Goal: Task Accomplishment & Management: Manage account settings

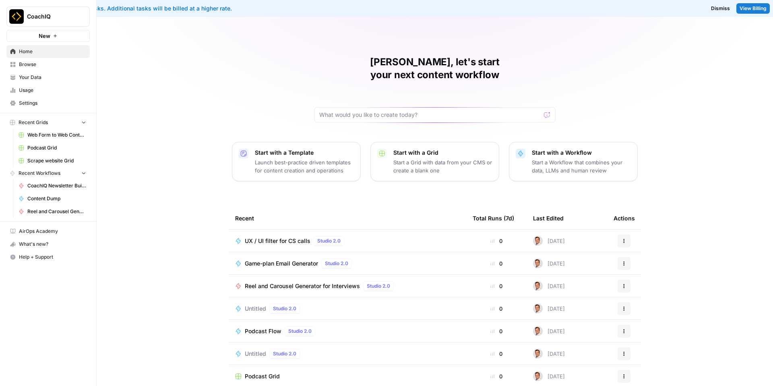
scroll to position [2, 0]
click at [511, 205] on div "Total Runs (7d)" at bounding box center [493, 216] width 41 height 22
click at [85, 123] on icon "button" at bounding box center [84, 122] width 6 height 6
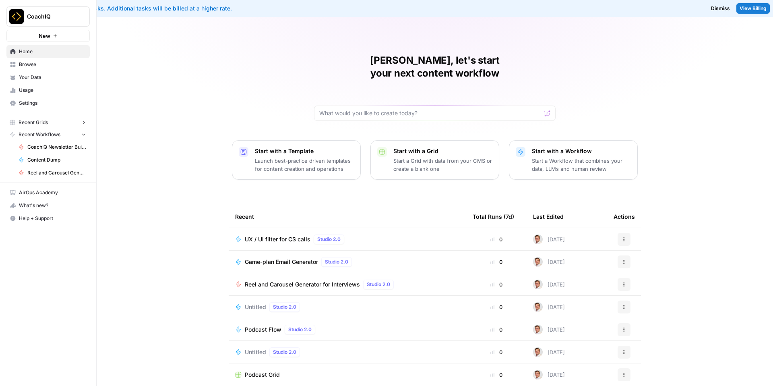
click at [82, 133] on icon "button" at bounding box center [84, 134] width 6 height 6
click at [82, 133] on icon "button" at bounding box center [84, 135] width 6 height 6
click at [82, 133] on icon "button" at bounding box center [84, 134] width 6 height 6
click at [39, 77] on span "Your Data" at bounding box center [52, 77] width 67 height 7
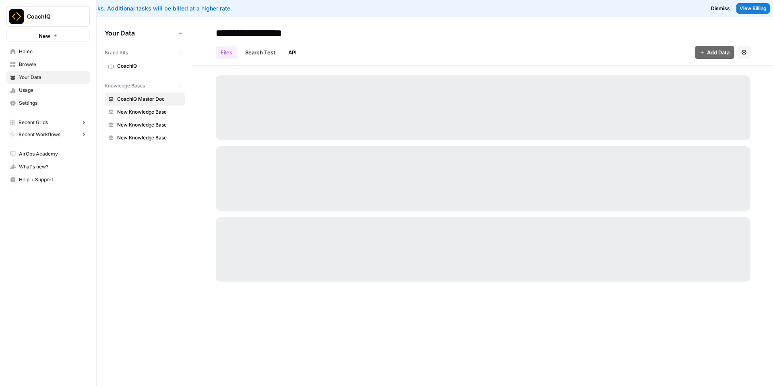
click at [42, 67] on span "Browse" at bounding box center [52, 64] width 67 height 7
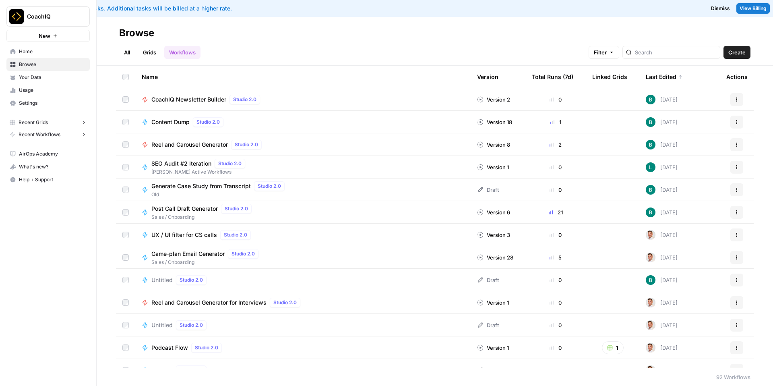
click at [562, 79] on div "Total Runs (7d)" at bounding box center [552, 77] width 41 height 22
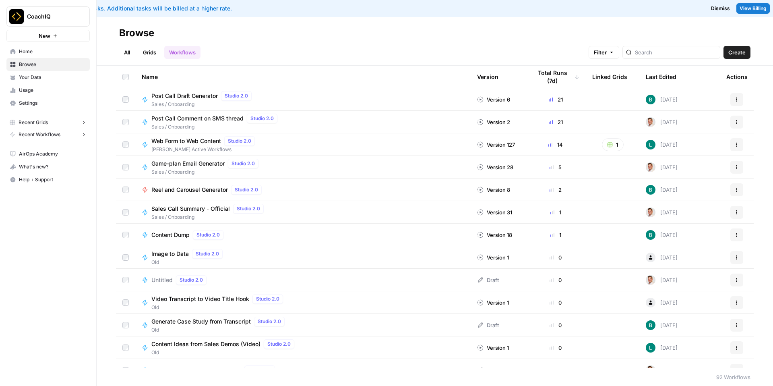
click at [191, 97] on span "Post Call Draft Generator" at bounding box center [184, 96] width 66 height 8
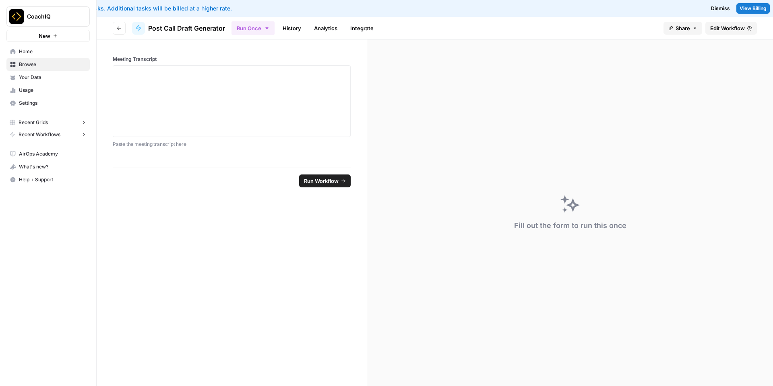
click at [730, 29] on span "Edit Workflow" at bounding box center [727, 28] width 35 height 8
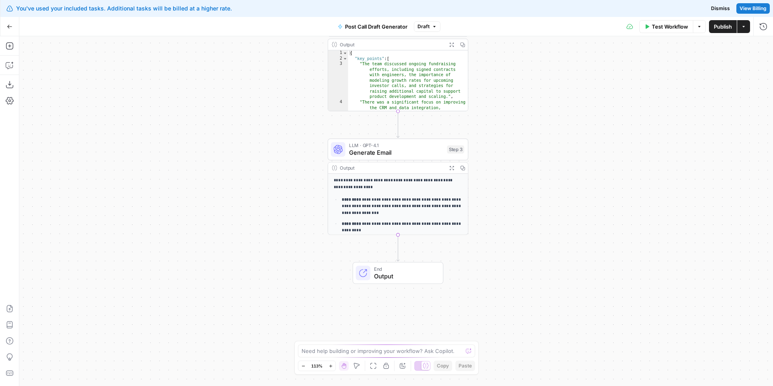
click at [9, 26] on icon "button" at bounding box center [10, 27] width 6 height 6
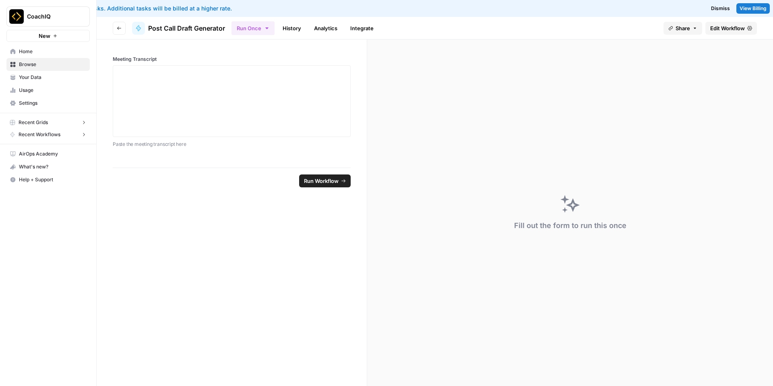
click at [54, 64] on span "Browse" at bounding box center [52, 64] width 67 height 7
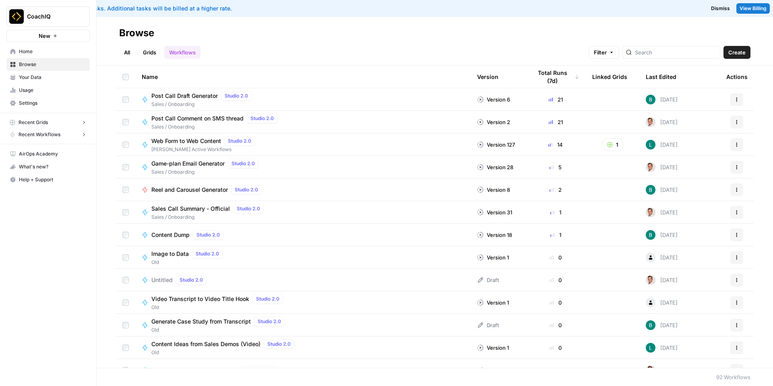
click at [743, 99] on button "Actions" at bounding box center [736, 99] width 13 height 13
click at [733, 97] on button "Actions" at bounding box center [736, 99] width 13 height 13
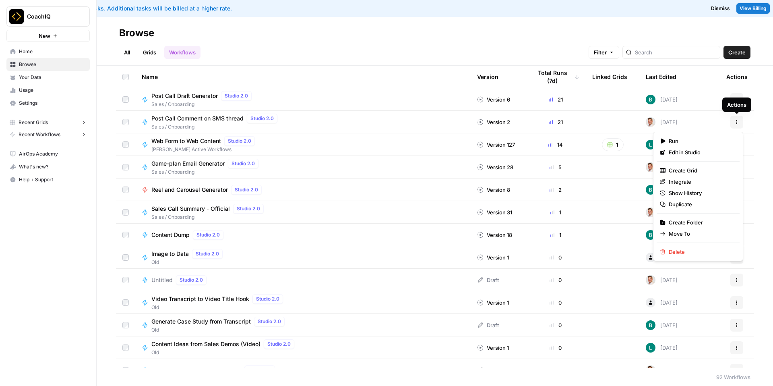
click at [733, 118] on button "Actions" at bounding box center [736, 122] width 13 height 13
click at [754, 119] on div "Name Version Total Runs (7d) Linked Grids Last Edited Actions Post Call Draft G…" at bounding box center [435, 217] width 676 height 302
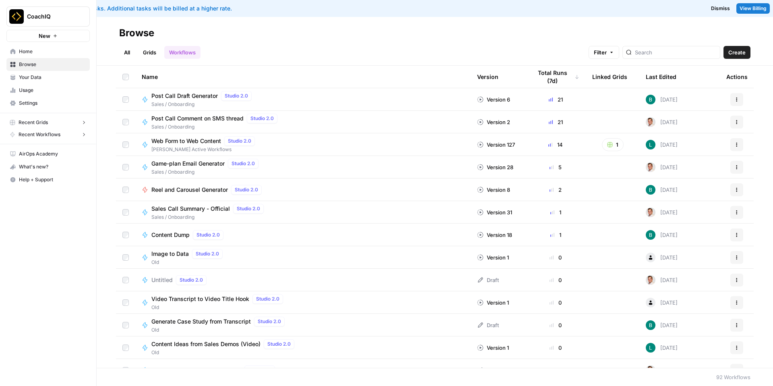
click at [733, 121] on button "Actions" at bounding box center [736, 122] width 13 height 13
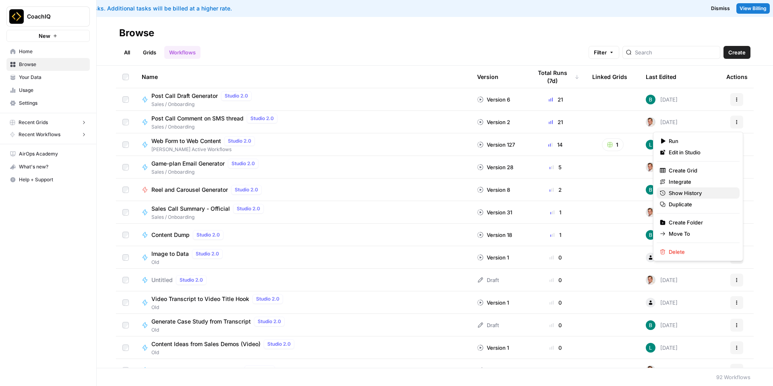
click at [690, 196] on span "Show History" at bounding box center [701, 193] width 64 height 8
click at [739, 100] on button "Actions" at bounding box center [736, 99] width 13 height 13
click at [715, 171] on span "Show History" at bounding box center [701, 170] width 64 height 8
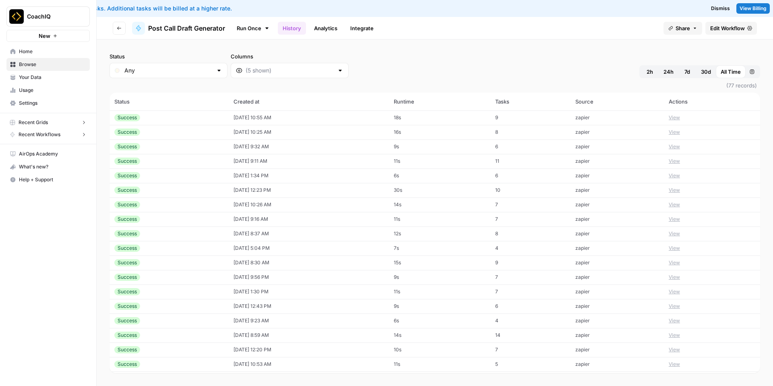
click at [121, 30] on icon "button" at bounding box center [119, 28] width 5 height 5
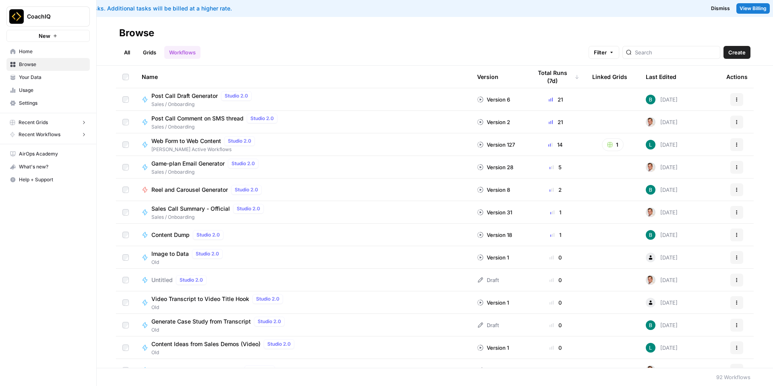
click at [745, 8] on span "View Billing" at bounding box center [752, 8] width 27 height 7
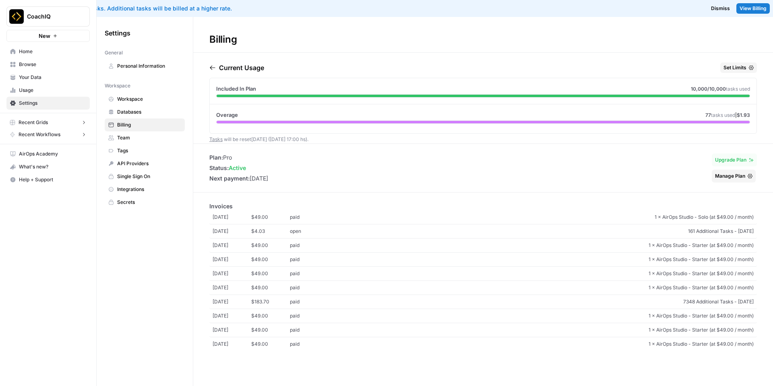
click at [726, 176] on span "Manage Plan" at bounding box center [730, 175] width 30 height 7
